Goal: Find contact information: Find contact information

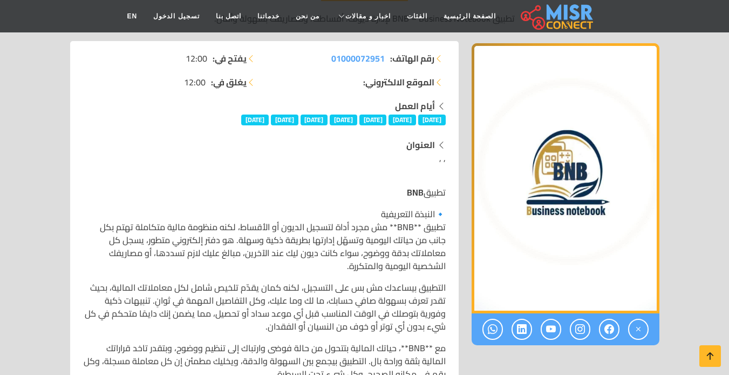
scroll to position [162, 0]
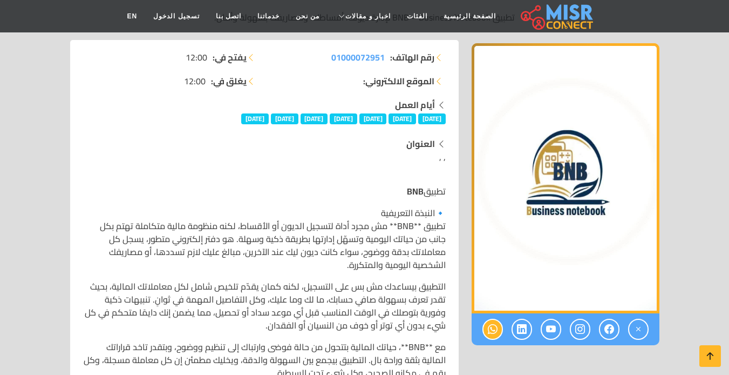
click at [488, 330] on icon at bounding box center [493, 329] width 10 height 18
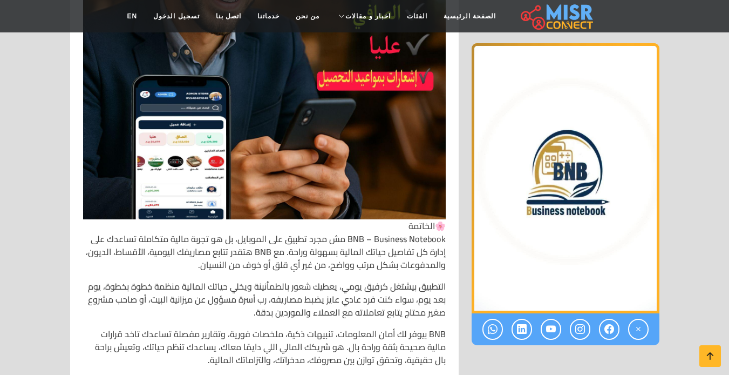
scroll to position [2969, 0]
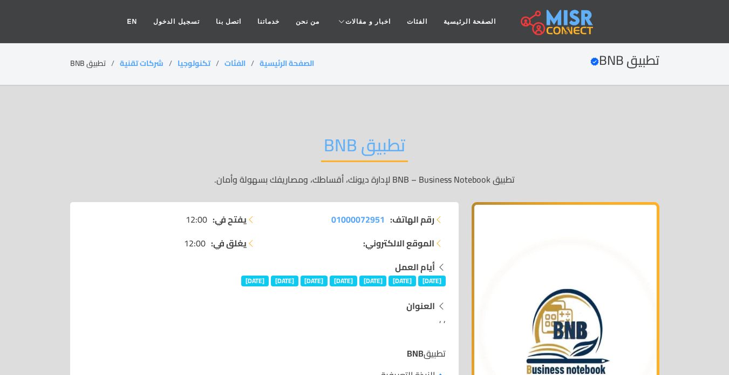
click at [597, 58] on h2 "تطبيق BNB Verified account" at bounding box center [625, 61] width 69 height 16
click at [361, 173] on p "تطبيق BNB – Business Notebook لإدارة ديونك، أقساطك، ومصاريفك بسهولة وأمان." at bounding box center [364, 179] width 589 height 13
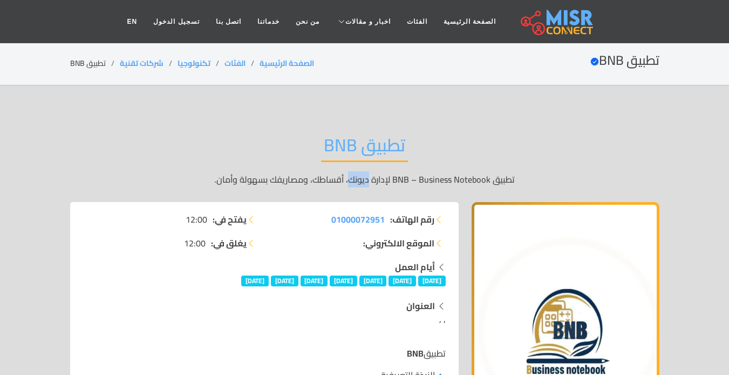
click at [361, 173] on p "تطبيق BNB – Business Notebook لإدارة ديونك، أقساطك، ومصاريفك بسهولة وأمان." at bounding box center [364, 179] width 589 height 13
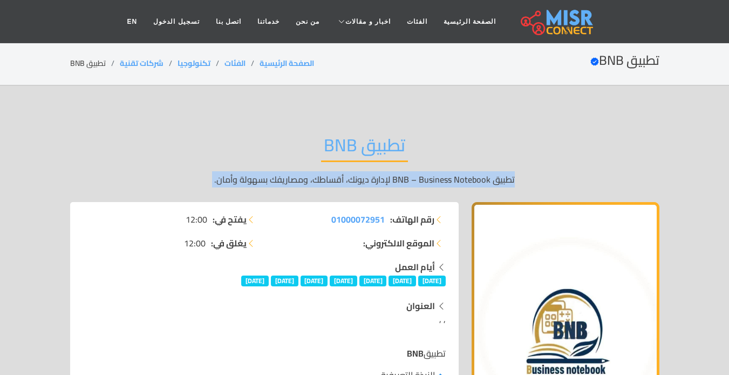
click at [361, 173] on p "تطبيق BNB – Business Notebook لإدارة ديونك، أقساطك، ومصاريفك بسهولة وأمان." at bounding box center [364, 179] width 589 height 13
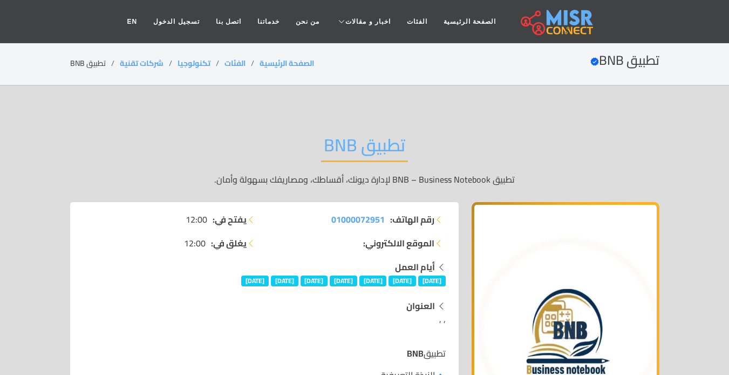
click at [483, 138] on div "تطبيق BNB تطبيق BNB – Business Notebook لإدارة ديونك، أقساطك، ومصاريفك بسهولة و…" at bounding box center [364, 160] width 589 height 84
